Goal: Find specific page/section: Find specific page/section

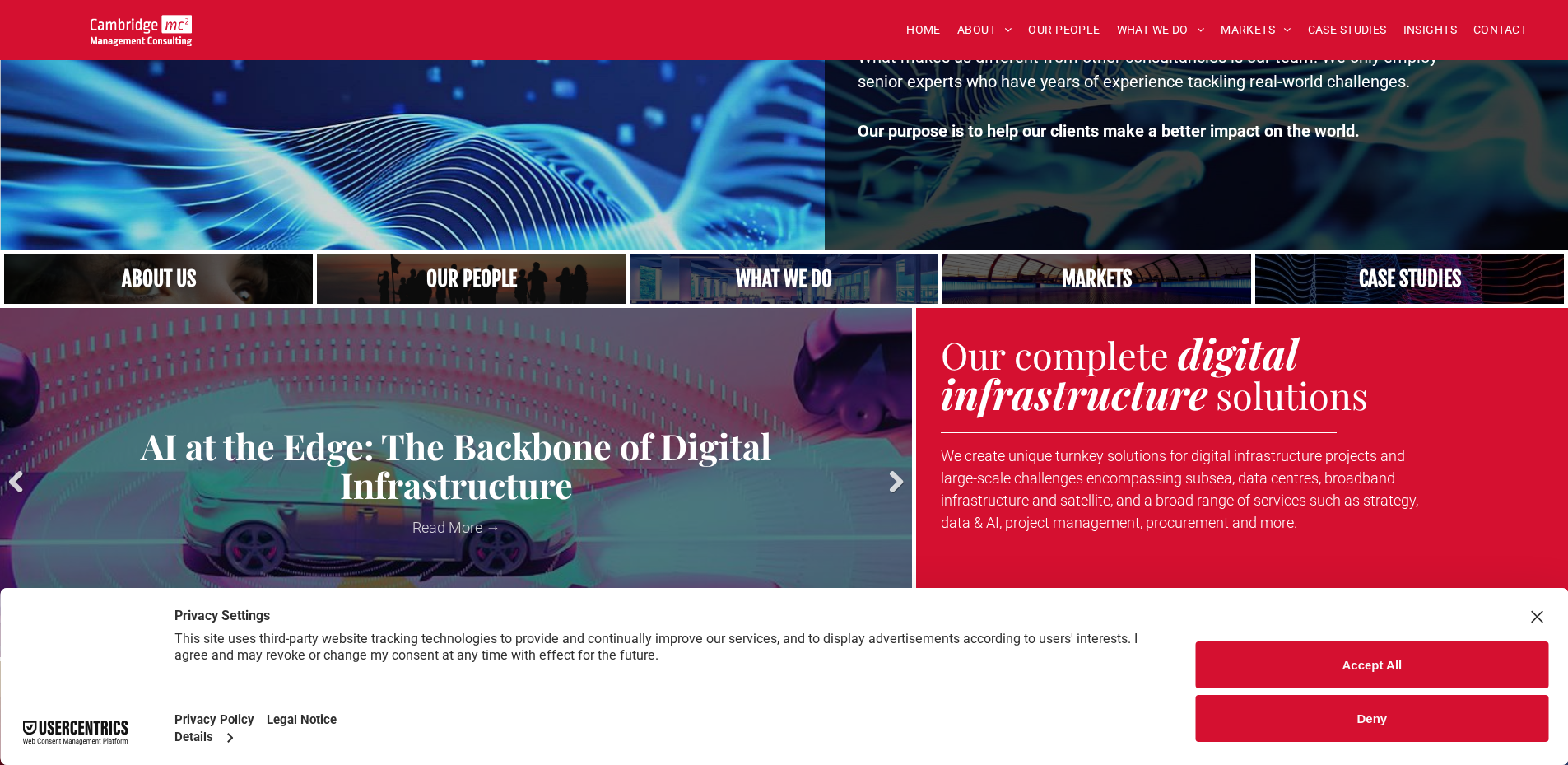
scroll to position [329, 0]
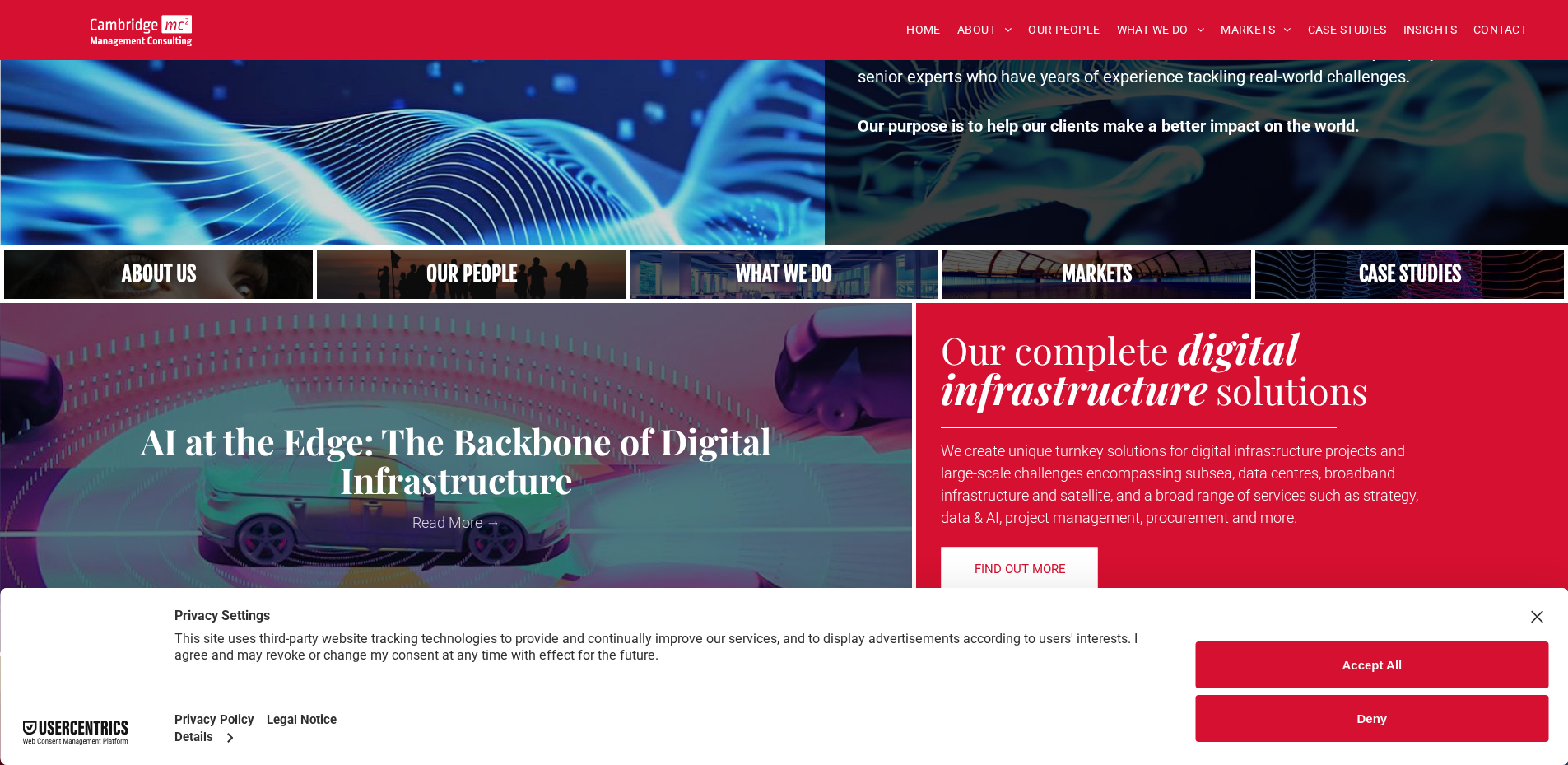
click at [1534, 614] on div "Close Layer" at bounding box center [1536, 616] width 23 height 23
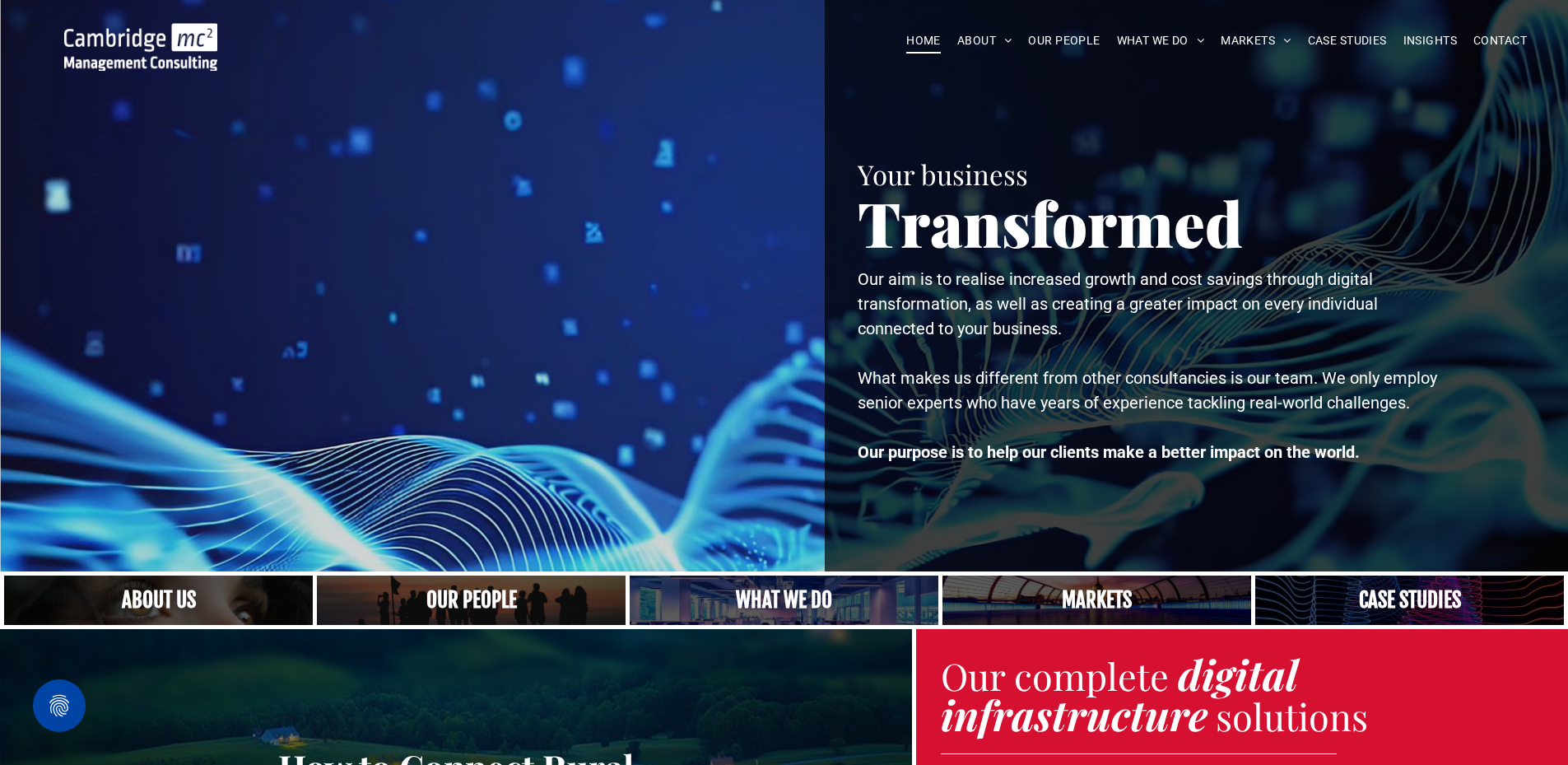
scroll to position [0, 0]
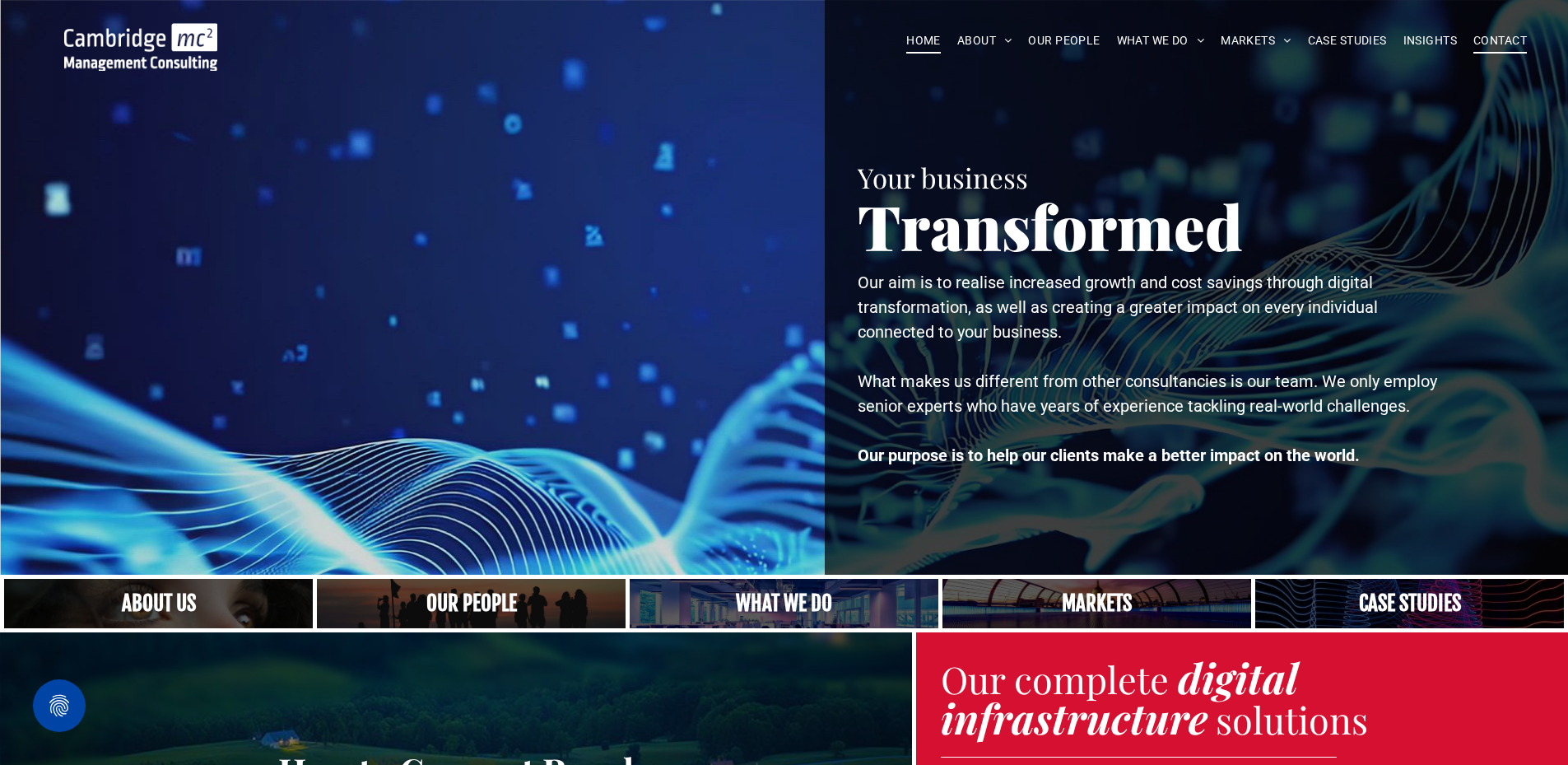
click at [1507, 39] on span "CONTACT" at bounding box center [1500, 40] width 54 height 25
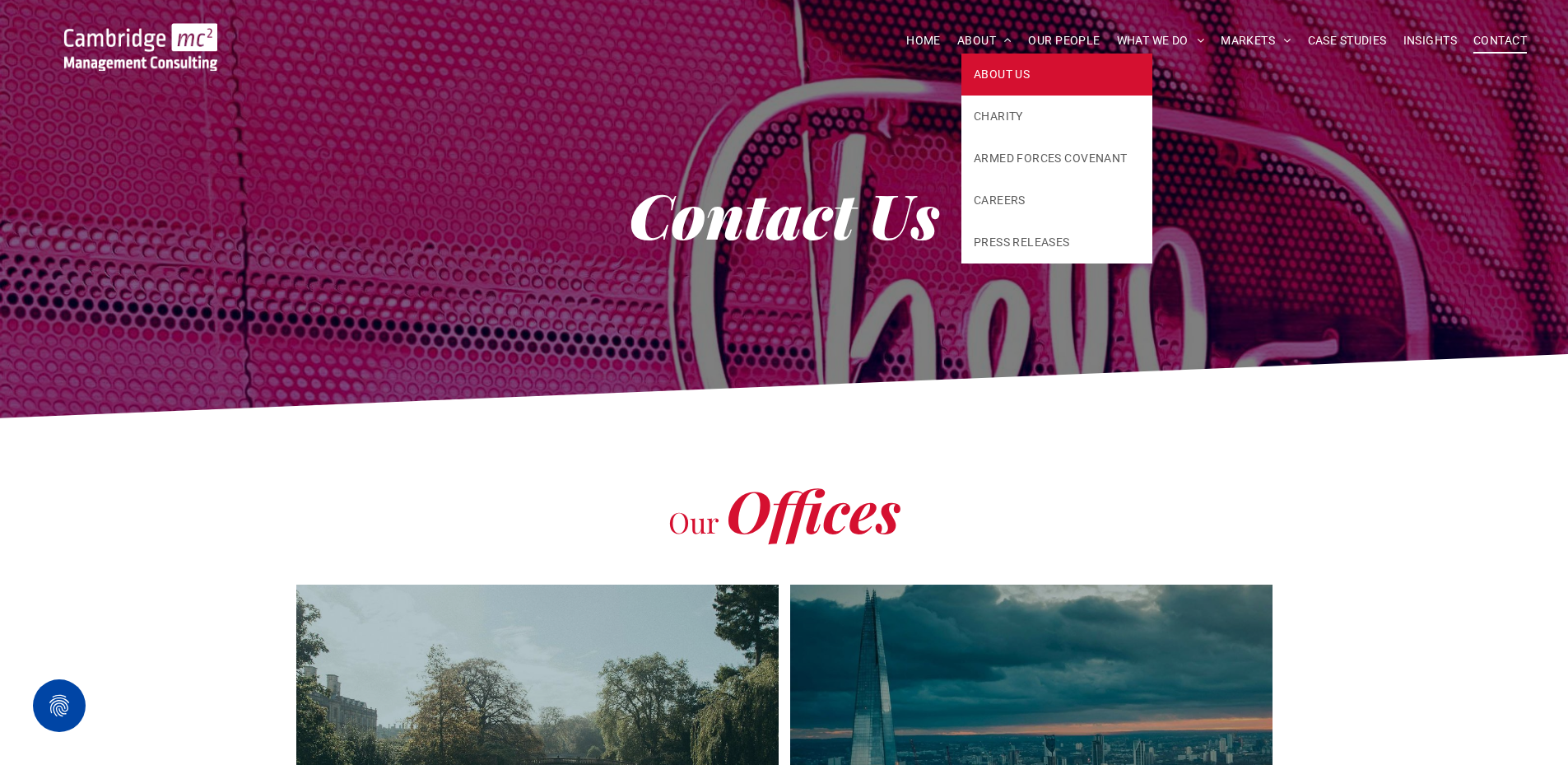
click at [1000, 84] on link "ABOUT US" at bounding box center [1056, 75] width 191 height 42
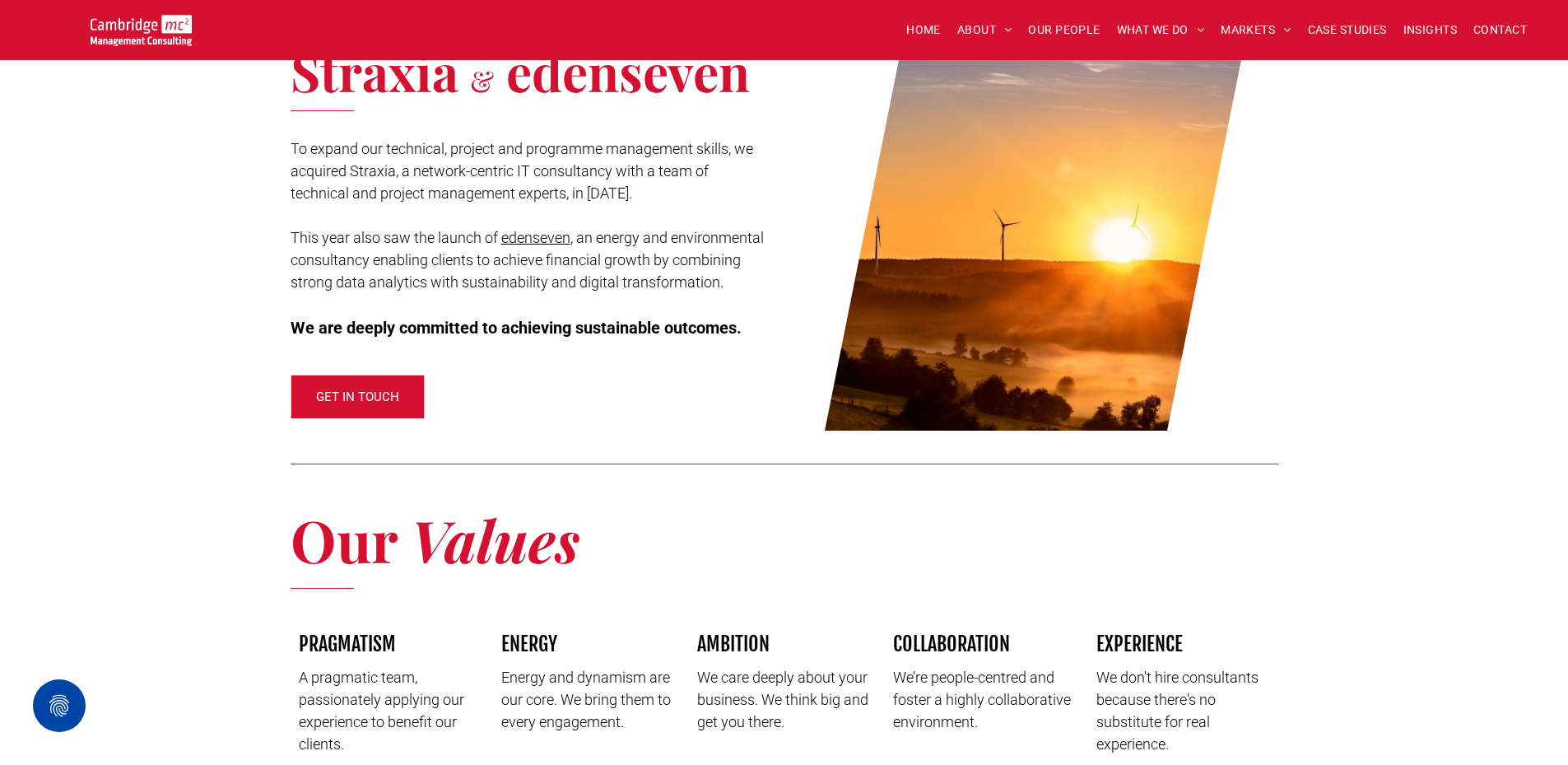
scroll to position [1688, 0]
